Goal: Information Seeking & Learning: Learn about a topic

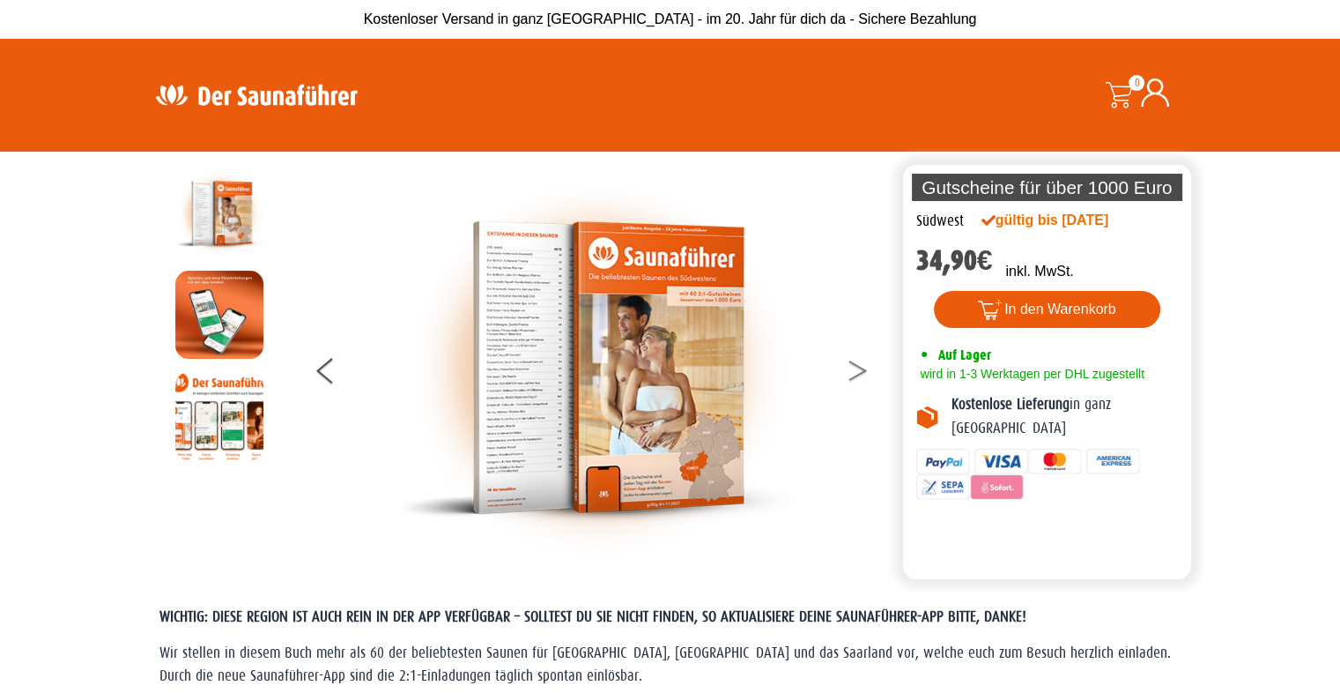
click at [686, 367] on button at bounding box center [869, 374] width 44 height 44
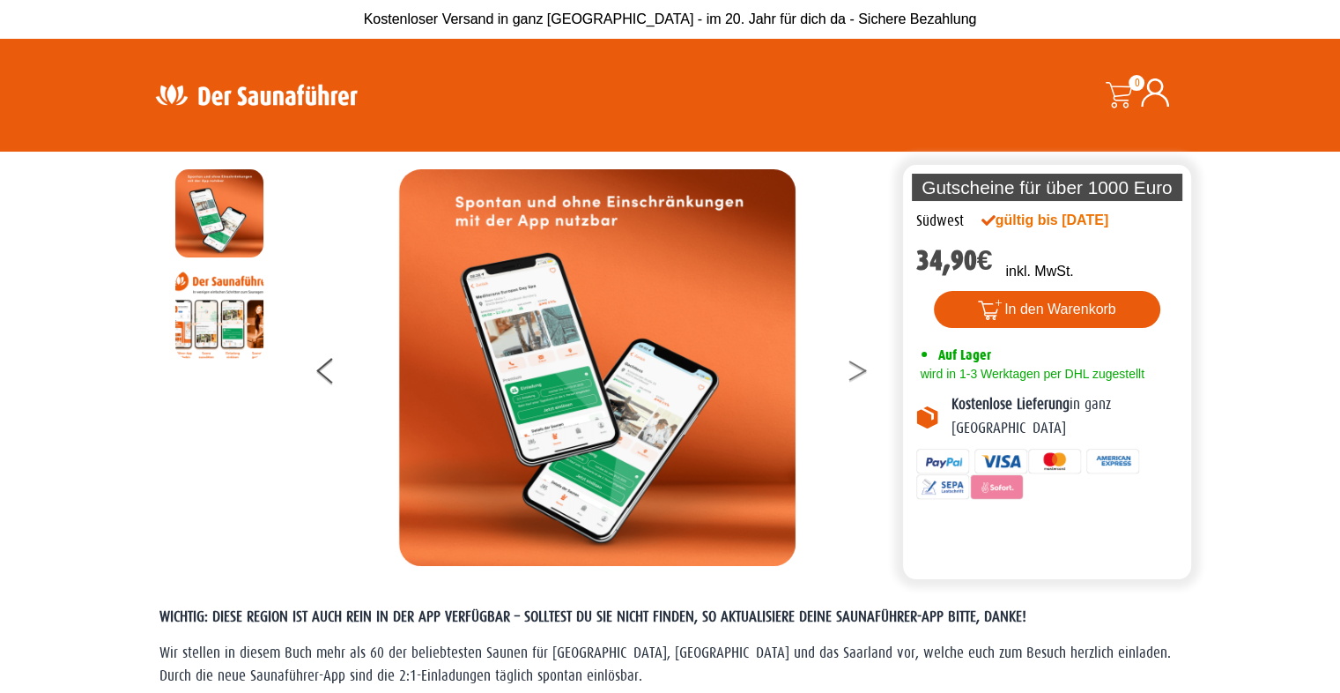
click at [686, 370] on button at bounding box center [869, 374] width 44 height 44
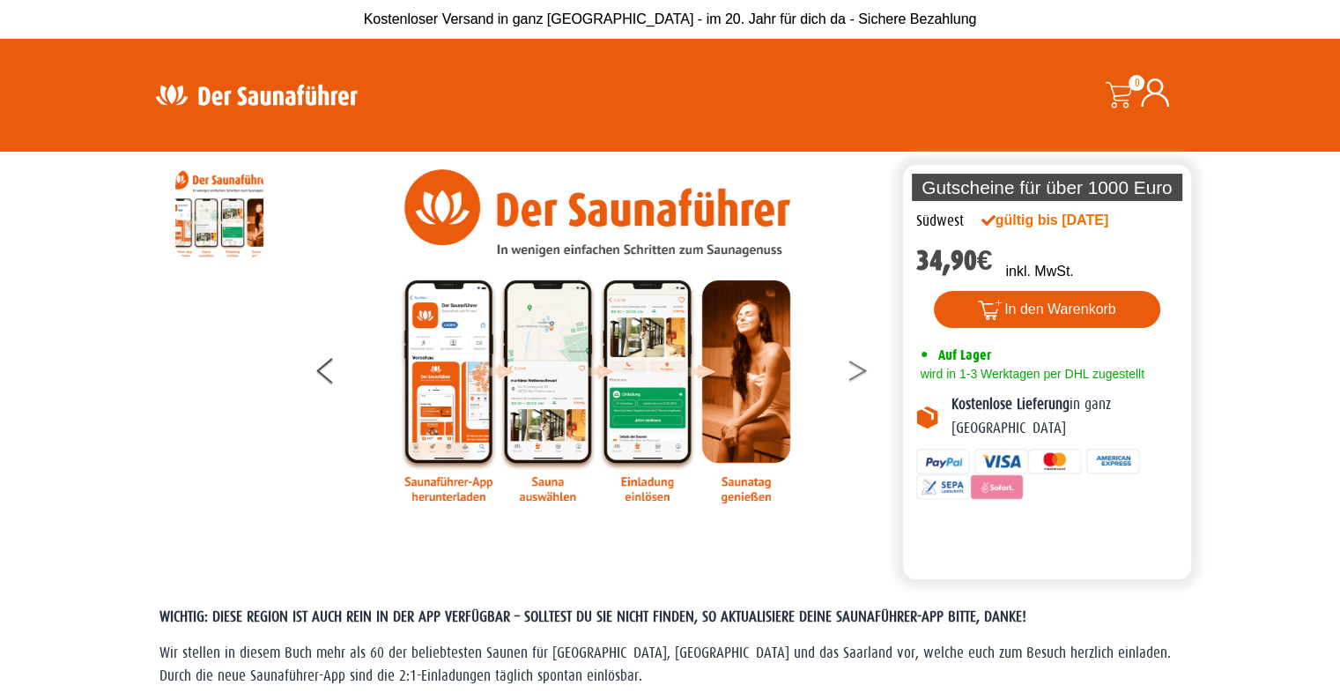
click at [686, 370] on button at bounding box center [869, 374] width 44 height 44
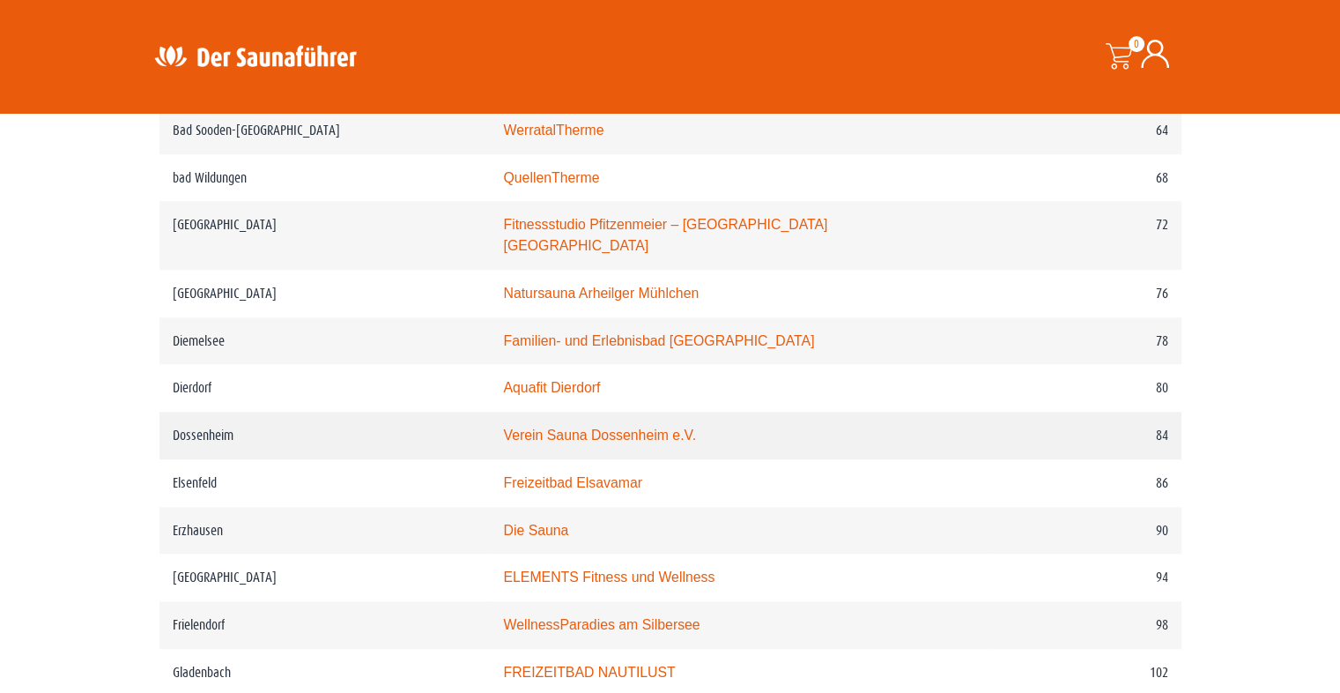
scroll to position [1498, 0]
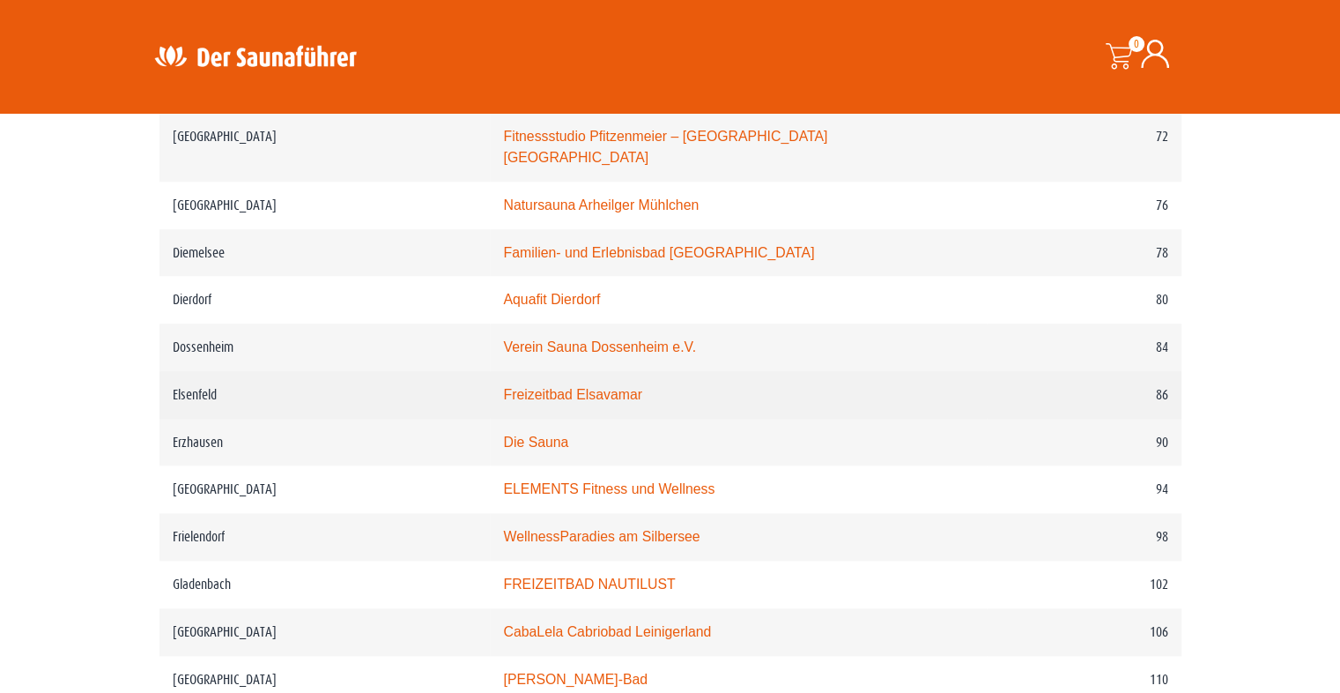
click at [578, 387] on link "Freizeitbad Elsavamar" at bounding box center [572, 394] width 138 height 15
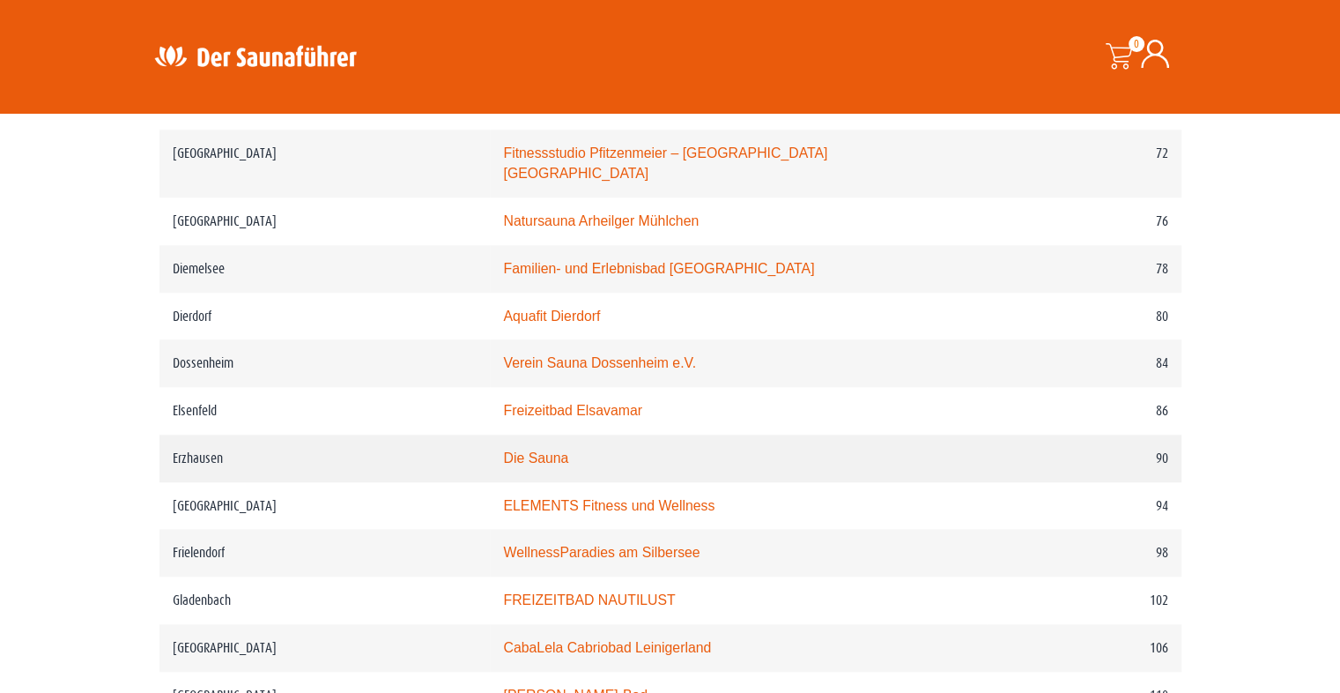
click at [202, 443] on td "Erzhausen" at bounding box center [324, 458] width 331 height 48
click at [568, 450] on link "Die Sauna" at bounding box center [535, 457] width 65 height 15
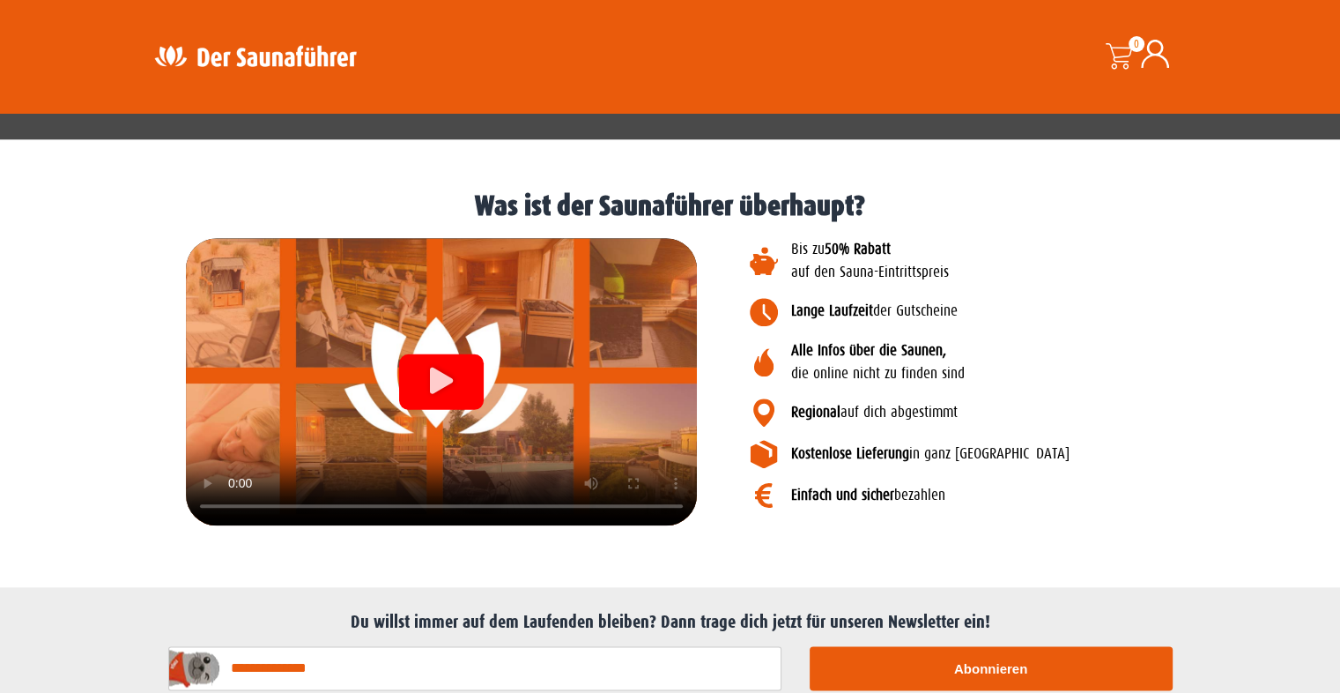
scroll to position [1876, 0]
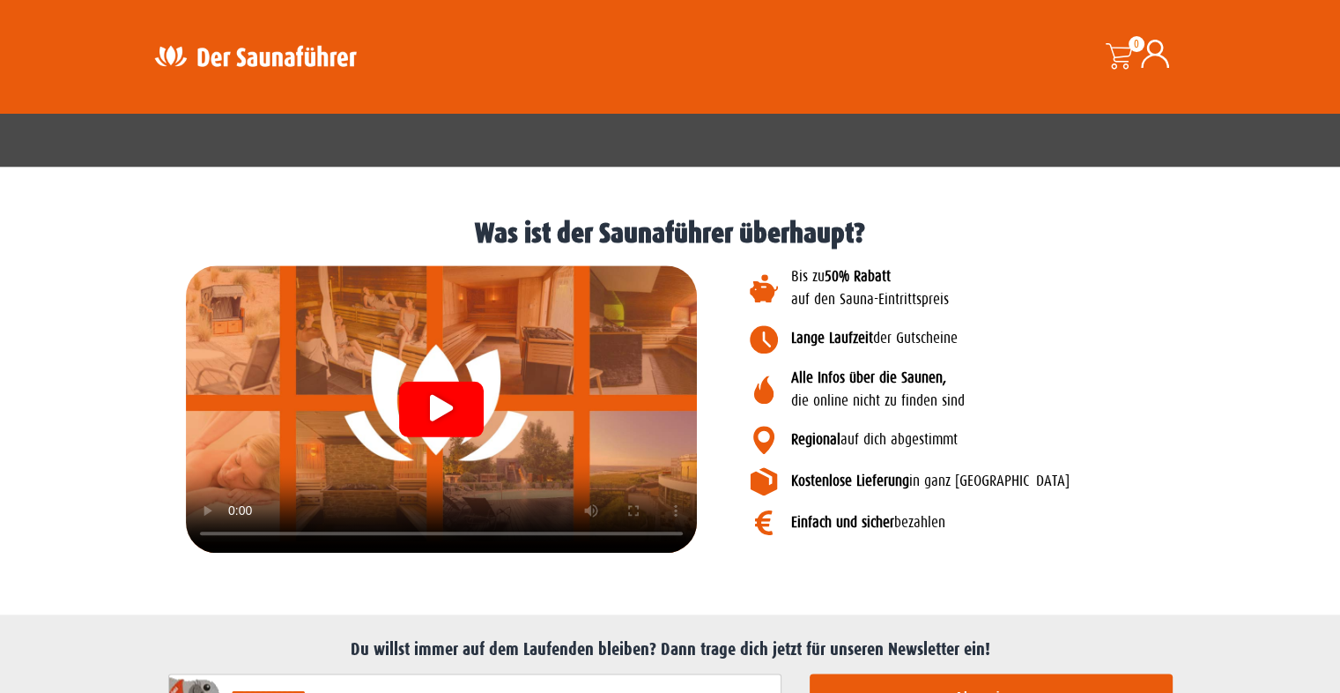
click at [441, 404] on icon "Video abspielen" at bounding box center [441, 407] width 23 height 26
